Goal: Transaction & Acquisition: Purchase product/service

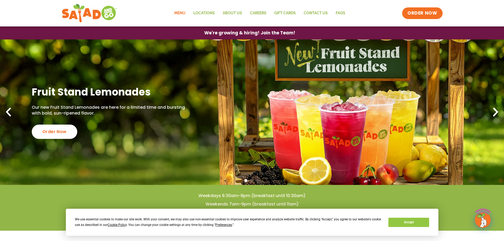
click at [181, 11] on link "Menu" at bounding box center [179, 13] width 19 height 12
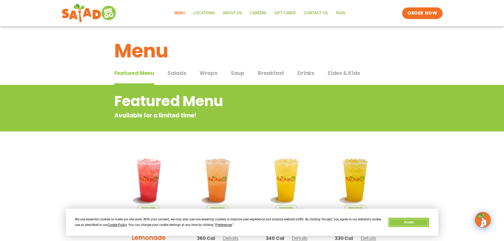
click at [414, 221] on button "Accept" at bounding box center [408, 222] width 41 height 9
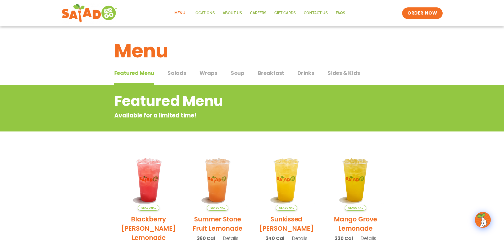
click at [178, 72] on span "Salads" at bounding box center [176, 73] width 19 height 8
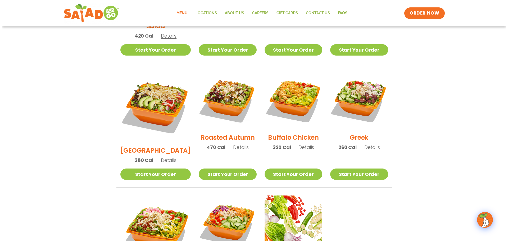
scroll to position [291, 0]
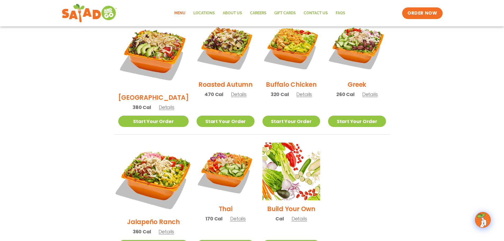
click at [137, 151] on img at bounding box center [153, 177] width 83 height 83
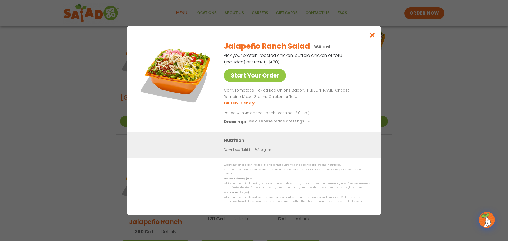
click at [177, 86] on img at bounding box center [176, 74] width 74 height 74
click at [370, 38] on icon "Close modal" at bounding box center [372, 35] width 7 height 6
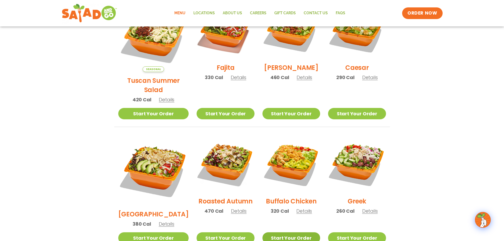
scroll to position [121, 0]
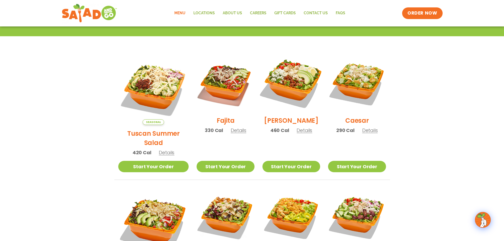
click at [291, 90] on img at bounding box center [291, 83] width 68 height 68
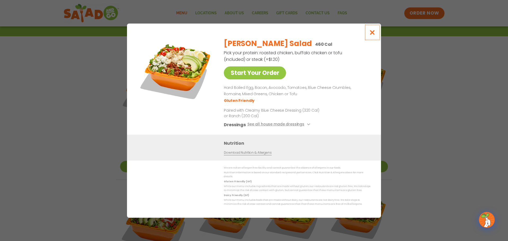
click at [372, 35] on icon "Close modal" at bounding box center [372, 33] width 7 height 6
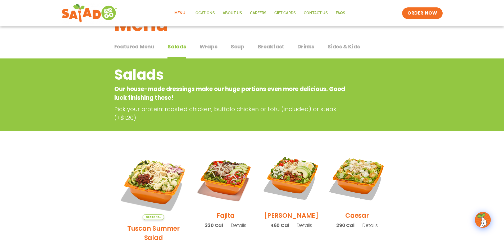
scroll to position [0, 0]
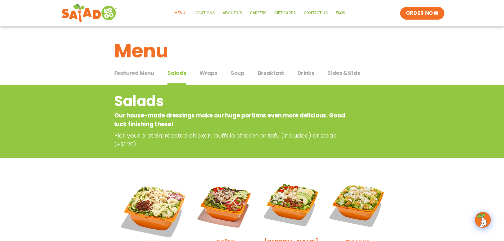
click at [432, 13] on span "ORDER NOW" at bounding box center [422, 13] width 33 height 7
